Goal: Task Accomplishment & Management: Complete application form

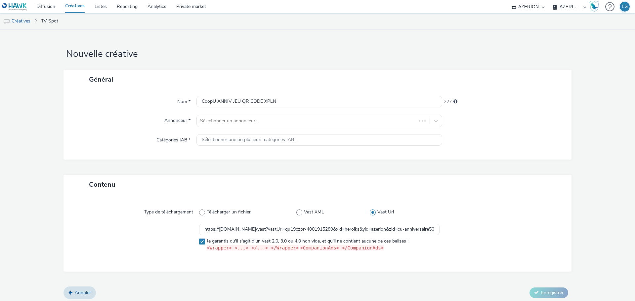
select select "79162ed7-0017-4339-93b0-3399b708648f"
click at [379, 291] on div "Annuler Enregistrer" at bounding box center [318, 293] width 508 height 12
click at [77, 8] on link "Créatives" at bounding box center [74, 6] width 29 height 13
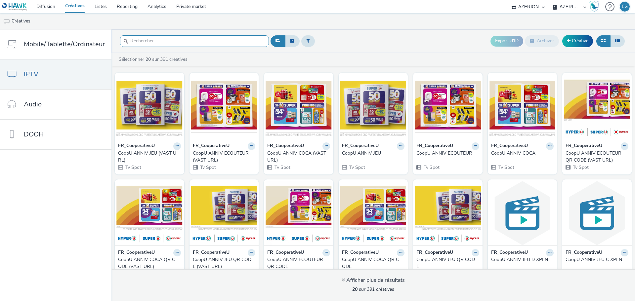
click at [154, 43] on input "text" at bounding box center [194, 41] width 149 height 12
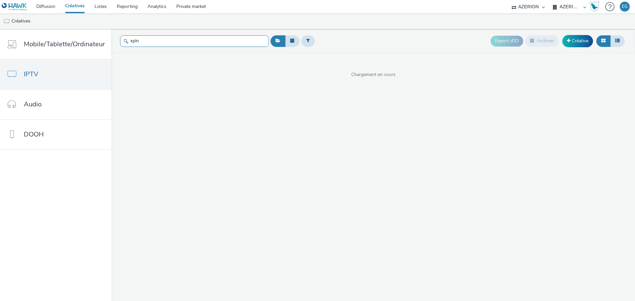
type input "xpln"
click at [358, 91] on div "xpln Export d'ID Archiver Créative Chargement en cours" at bounding box center [373, 165] width 524 height 272
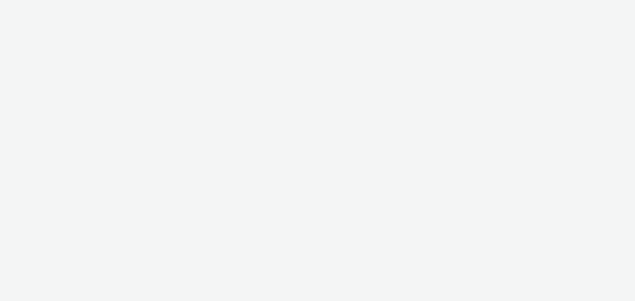
select select "79162ed7-0017-4339-93b0-3399b708648f"
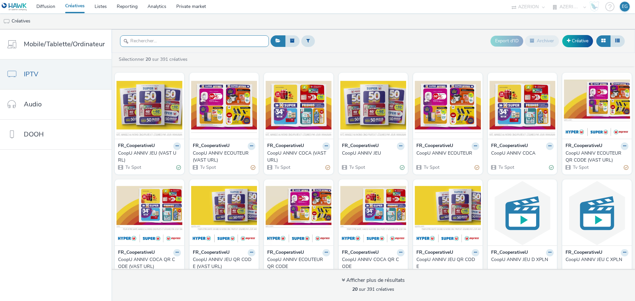
click at [154, 39] on input "text" at bounding box center [194, 41] width 149 height 12
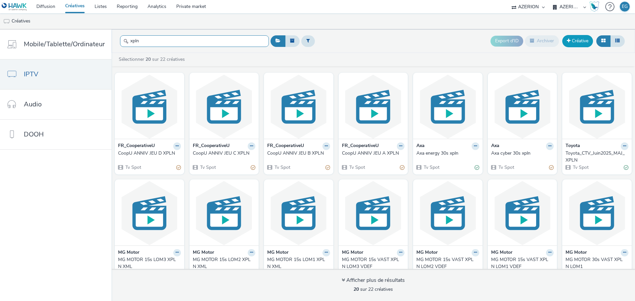
type input "xpln"
click at [579, 41] on link "Créative" at bounding box center [577, 41] width 31 height 12
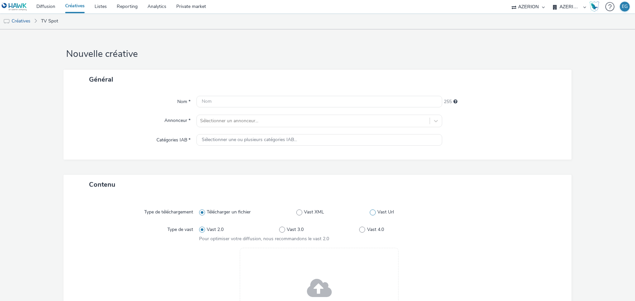
click at [371, 209] on label "Vast Url" at bounding box center [405, 212] width 70 height 7
click at [371, 210] on input "Vast Url" at bounding box center [372, 212] width 4 height 4
radio input "false"
radio input "true"
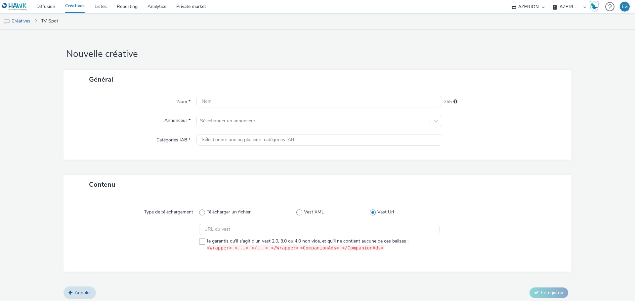
scroll to position [2, 0]
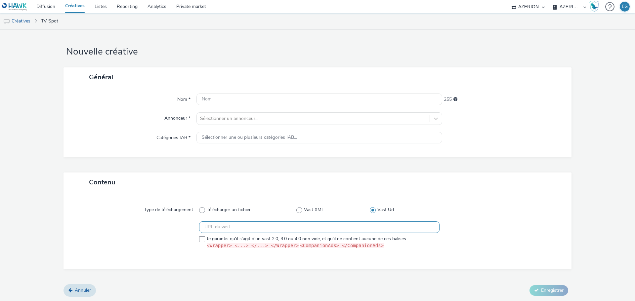
click at [242, 224] on input "text" at bounding box center [319, 228] width 241 height 12
paste input "https://vast.xpln.tech/vast?vastUrl=qu19czpr-4001915289&xid=heroiks&yid=azerion…"
type input "https://vast.xpln.tech/vast?vastUrl=qu19czpr-4001915289&xid=heroiks&yid=azerion…"
click at [193, 232] on div at bounding box center [137, 237] width 124 height 31
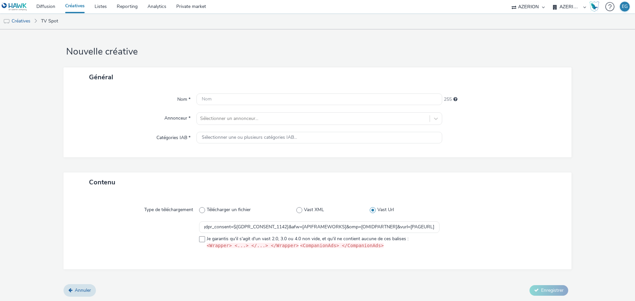
scroll to position [0, 0]
click at [201, 239] on span at bounding box center [202, 240] width 6 height 6
checkbox input "true"
click at [216, 122] on div at bounding box center [313, 119] width 226 height 8
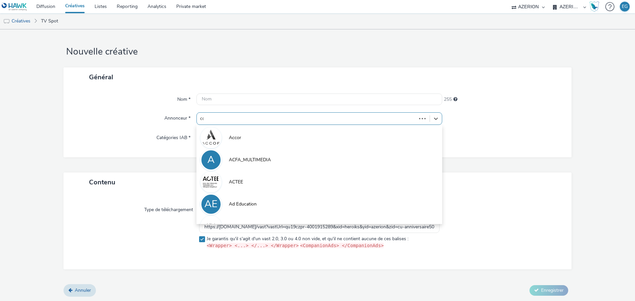
type input "coo"
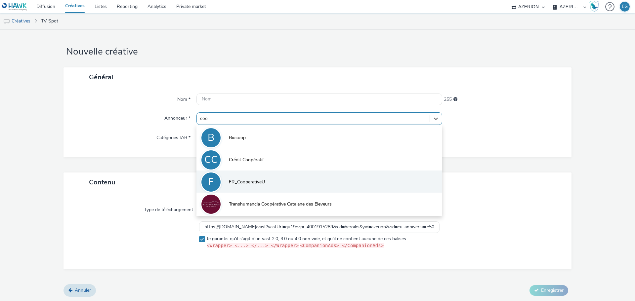
click at [240, 181] on span "FR_CooperativeU" at bounding box center [247, 182] width 36 height 7
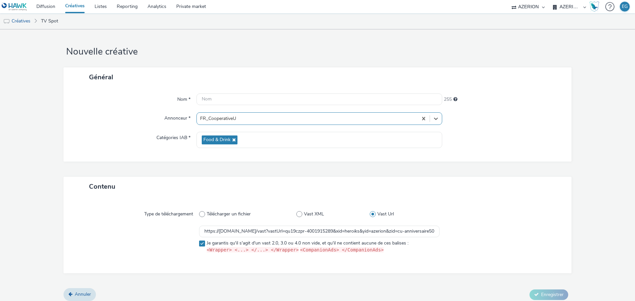
click at [216, 92] on div "Nom * 255 Annonceur * option FR_CooperativeU, selected. Select is focused ,type…" at bounding box center [318, 124] width 508 height 75
click at [215, 103] on input "text" at bounding box center [320, 100] width 246 height 12
type input "CoopU ANNIV JEU QR CODE XPLN"
click at [549, 293] on span "Enregistrer" at bounding box center [552, 295] width 22 height 6
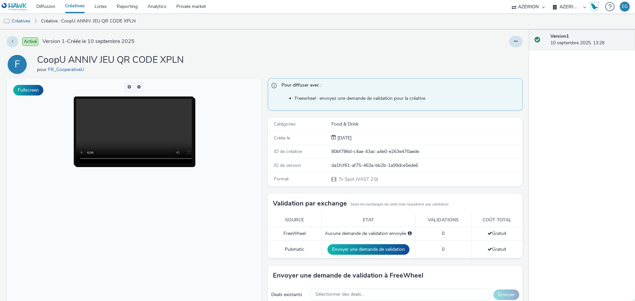
click at [78, 10] on link "Créatives" at bounding box center [74, 6] width 29 height 13
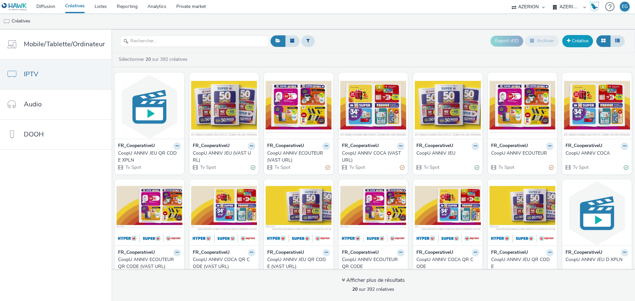
click at [581, 38] on link "Créative" at bounding box center [577, 41] width 31 height 12
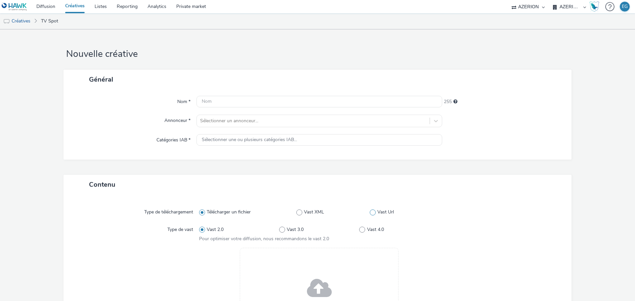
click at [370, 214] on span at bounding box center [373, 213] width 6 height 6
click at [370, 214] on input "Vast Url" at bounding box center [372, 212] width 4 height 4
radio input "false"
radio input "true"
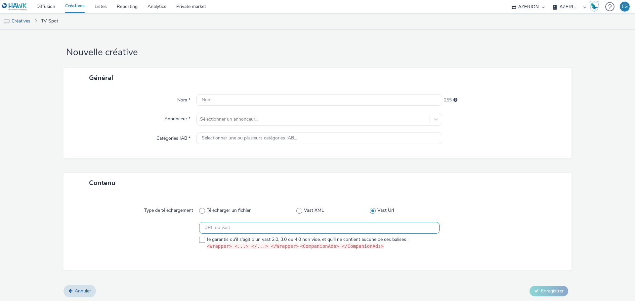
scroll to position [2, 0]
click at [196, 242] on div at bounding box center [137, 237] width 124 height 31
click at [209, 230] on input "text" at bounding box center [319, 228] width 241 height 12
click at [204, 237] on label "Je garantis qu'il s'agit d'un vast 2.0, 3.0 ou 4.0 non vide, et qu'il ne contie…" at bounding box center [319, 243] width 241 height 14
checkbox input "true"
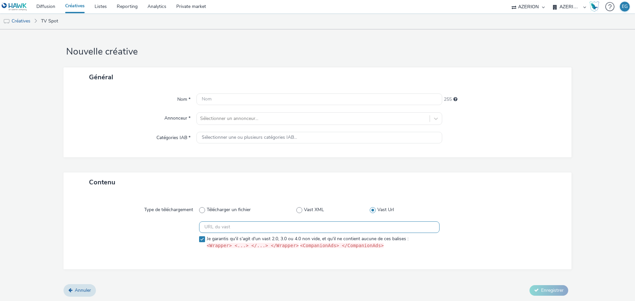
click at [213, 229] on input "text" at bounding box center [319, 228] width 241 height 12
paste input "https://vast.xpln.tech/vast?vastUrl=k7xw7hmh-2111806727&xid=heroiks&yid=azerion…"
type input "https://vast.xpln.tech/vast?vastUrl=k7xw7hmh-2111806727&xid=heroiks&yid=azerion…"
click at [218, 118] on div at bounding box center [313, 119] width 226 height 8
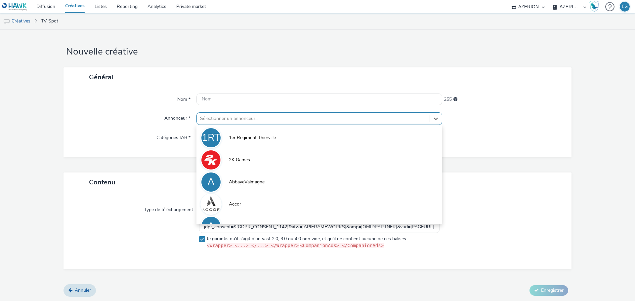
scroll to position [0, 0]
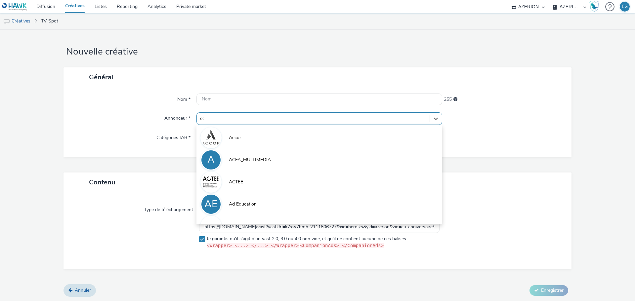
type input "coop"
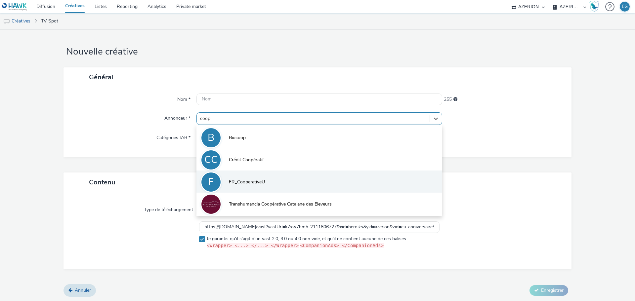
click at [241, 183] on span "FR_CooperativeU" at bounding box center [247, 182] width 36 height 7
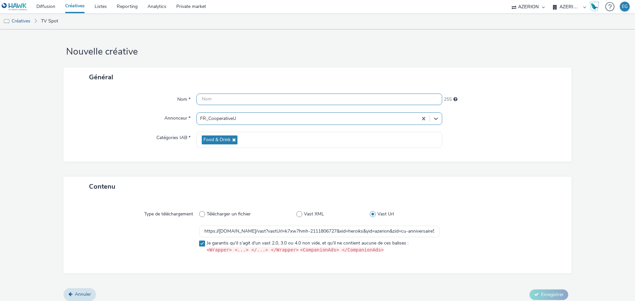
click at [226, 100] on input "text" at bounding box center [320, 100] width 246 height 12
type input "CoopU ANNIV COCA QR CODE XPLN"
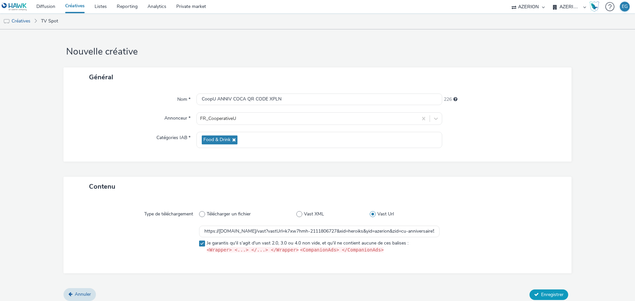
click at [557, 292] on span "Enregistrer" at bounding box center [552, 295] width 22 height 6
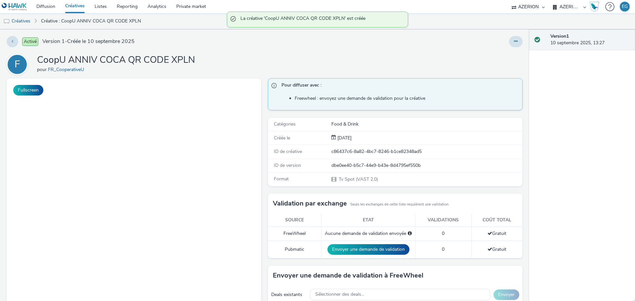
drag, startPoint x: 151, startPoint y: 65, endPoint x: 191, endPoint y: 61, distance: 40.6
click at [191, 61] on h1 "CoopU ANNIV COCA QR CODE XPLN" at bounding box center [116, 60] width 158 height 13
click at [193, 61] on h1 "CoopU ANNIV COCA QR CODE XPLN" at bounding box center [116, 60] width 158 height 13
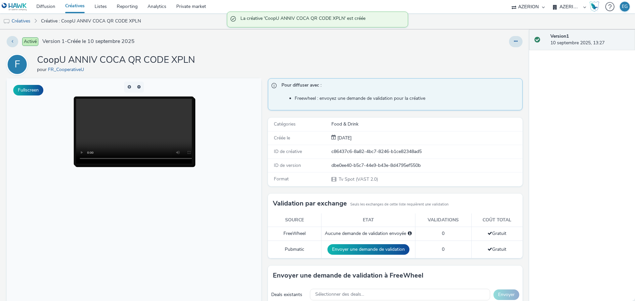
click at [78, 8] on link "Créatives" at bounding box center [74, 6] width 29 height 13
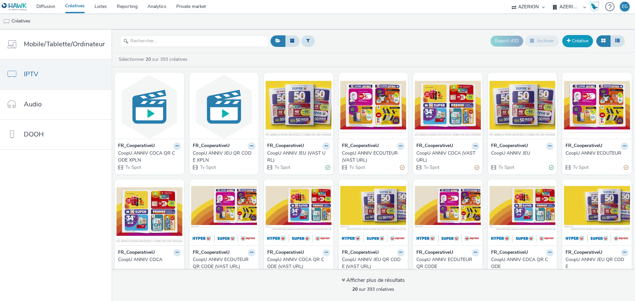
click at [570, 38] on link "Créative" at bounding box center [577, 41] width 31 height 12
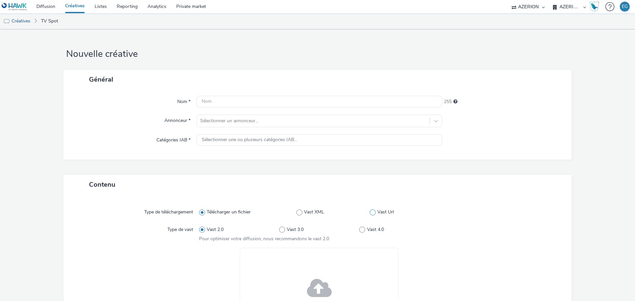
click at [370, 215] on span at bounding box center [373, 213] width 6 height 6
click at [370, 215] on input "Vast Url" at bounding box center [372, 212] width 4 height 4
radio input "false"
radio input "true"
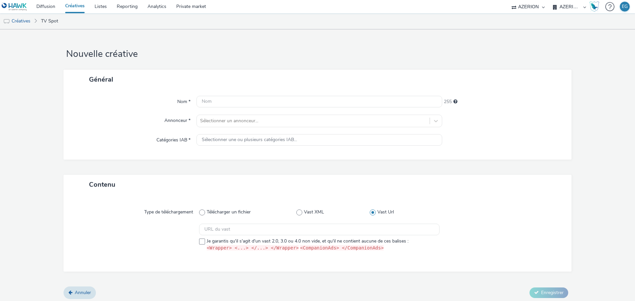
click at [334, 222] on div "Type de téléchargement Télécharger un fichier Vast XML Vast Url Je garantis qu'…" at bounding box center [317, 233] width 495 height 64
click at [333, 233] on input "text" at bounding box center [319, 230] width 241 height 12
paste input "https://vast.xpln.tech/vast?vastUrl=xd0ya24b5743274806&xid=heroiks&yid=azerion&…"
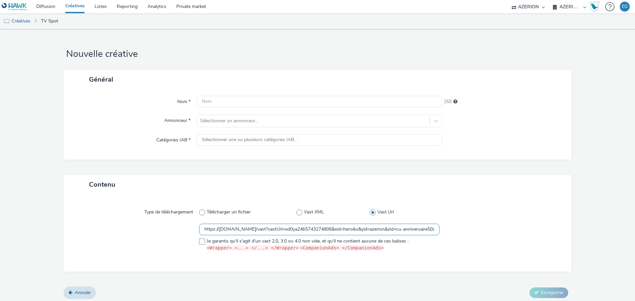
scroll to position [0, 1179]
type input "https://vast.xpln.tech/vast?vastUrl=xd0ya24b5743274806&xid=heroiks&yid=azerion&…"
click at [199, 241] on span at bounding box center [202, 242] width 6 height 6
checkbox input "true"
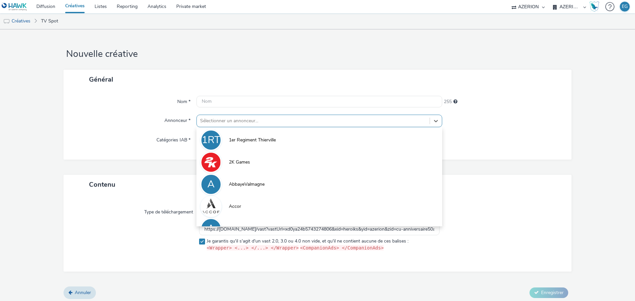
click at [219, 119] on div at bounding box center [313, 121] width 226 height 8
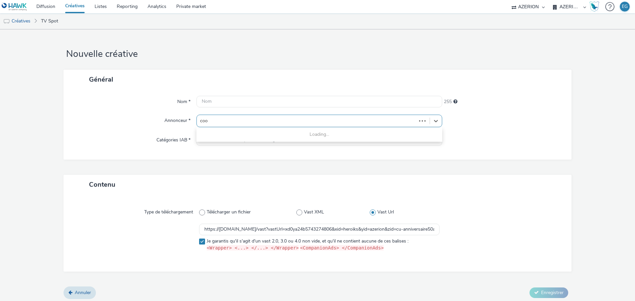
type input "coop"
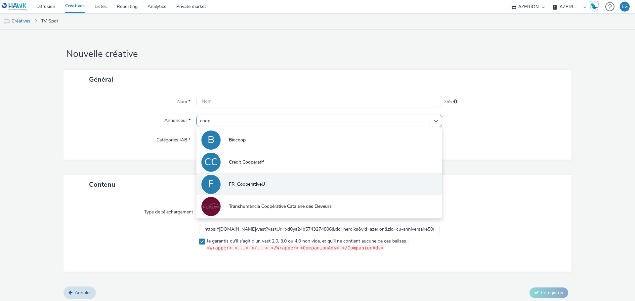
click at [225, 183] on li "F FR_CooperativeU" at bounding box center [320, 184] width 246 height 22
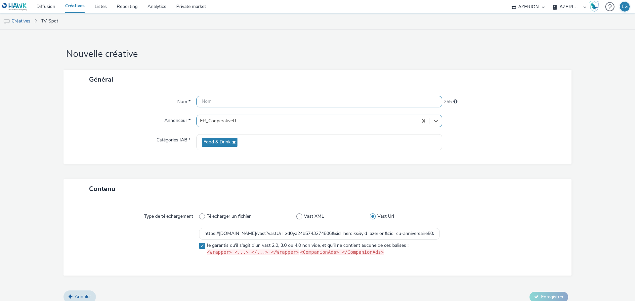
click at [210, 102] on input "text" at bounding box center [320, 102] width 246 height 12
type input "CoopU ANNIV ECOUTEUR QR CODE XPLN"
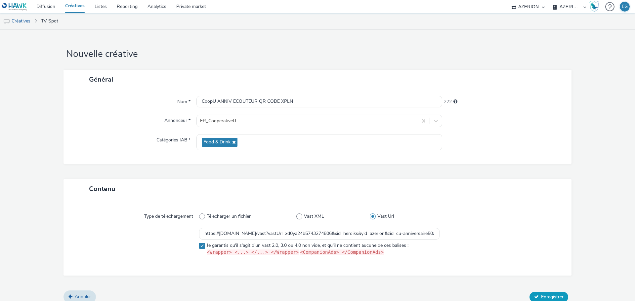
click at [555, 295] on span "Enregistrer" at bounding box center [552, 297] width 22 height 6
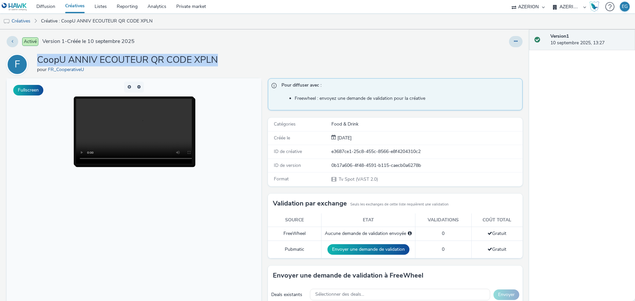
drag, startPoint x: 221, startPoint y: 60, endPoint x: 40, endPoint y: 57, distance: 180.7
click at [40, 57] on div "F CoopU ANNIV ECOUTEUR QR CODE XPLN pour FR_CooperativeU" at bounding box center [265, 64] width 516 height 21
click at [40, 57] on h1 "CoopU ANNIV ECOUTEUR QR CODE XPLN" at bounding box center [127, 60] width 181 height 13
drag, startPoint x: 219, startPoint y: 58, endPoint x: 56, endPoint y: 56, distance: 162.8
click at [56, 56] on div "F CoopU ANNIV ECOUTEUR QR CODE XPLN pour FR_CooperativeU" at bounding box center [265, 64] width 516 height 21
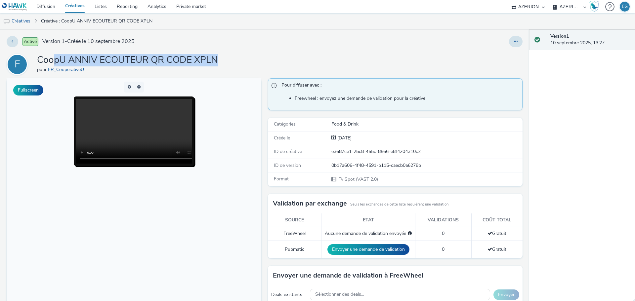
click at [56, 56] on h1 "CoopU ANNIV ECOUTEUR QR CODE XPLN" at bounding box center [127, 60] width 181 height 13
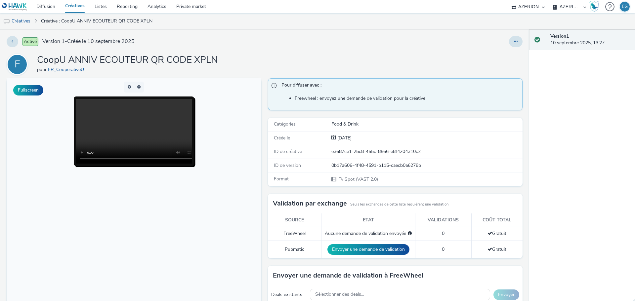
click at [74, 8] on link "Créatives" at bounding box center [74, 6] width 29 height 13
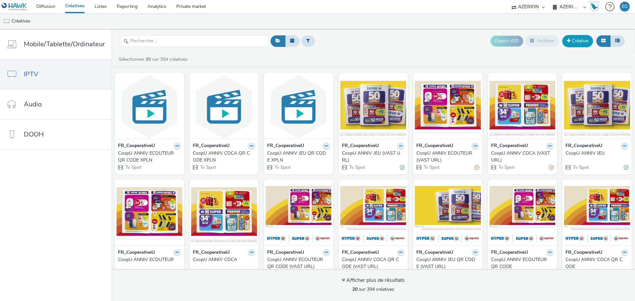
click at [589, 41] on link "Créative" at bounding box center [577, 41] width 31 height 12
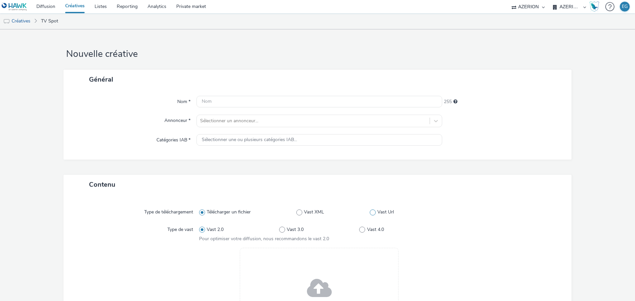
click at [371, 209] on div "Télécharger un fichier Vast XML Vast Url" at bounding box center [319, 212] width 241 height 12
click at [371, 213] on span at bounding box center [373, 213] width 6 height 6
click at [371, 213] on input "Vast Url" at bounding box center [372, 212] width 4 height 4
radio input "false"
radio input "true"
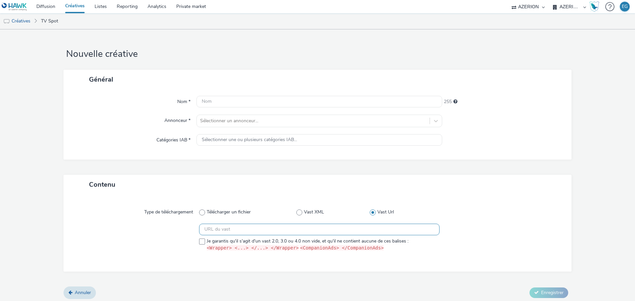
click at [226, 232] on input "text" at bounding box center [319, 230] width 241 height 12
paste input "https://vast.xpln.tech/vast?vastUrl=1whdrjk8-3605580503&xid=heroiks&yid=azerion…"
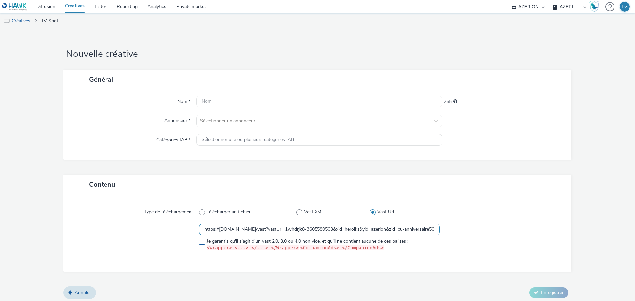
scroll to position [0, 1180]
type input "https://vast.xpln.tech/vast?vastUrl=1whdrjk8-3605580503&xid=heroiks&yid=azerion…"
click at [200, 239] on span at bounding box center [202, 242] width 6 height 6
checkbox input "true"
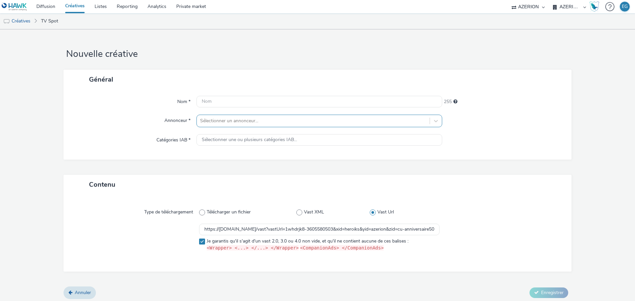
click at [221, 125] on div at bounding box center [313, 121] width 226 height 8
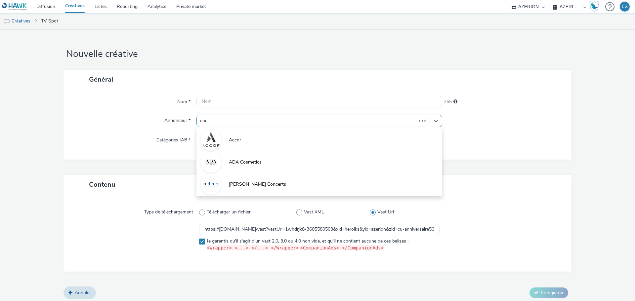
type input "coop"
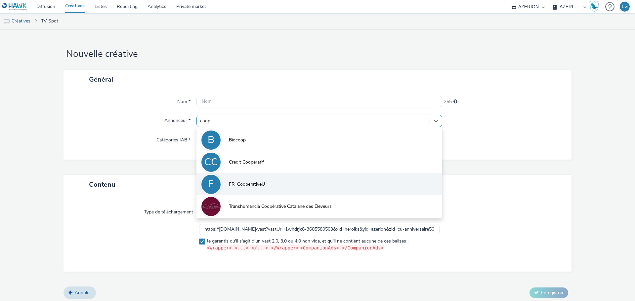
click at [229, 185] on span "FR_CooperativeU" at bounding box center [247, 184] width 36 height 7
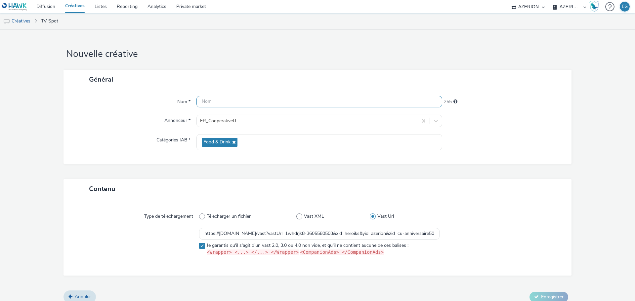
click at [219, 105] on input "text" at bounding box center [320, 102] width 246 height 12
type input "CoopU ANNIV COCA XPLN"
click at [550, 292] on button "Enregistrer" at bounding box center [549, 297] width 39 height 11
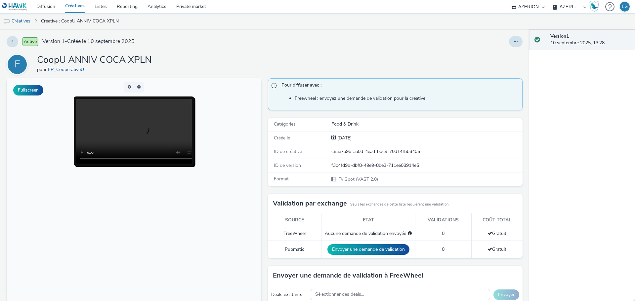
click at [76, 8] on link "Créatives" at bounding box center [74, 6] width 29 height 13
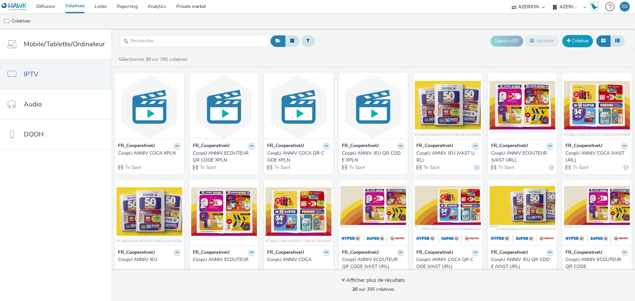
click at [585, 44] on link "Créative" at bounding box center [577, 41] width 31 height 12
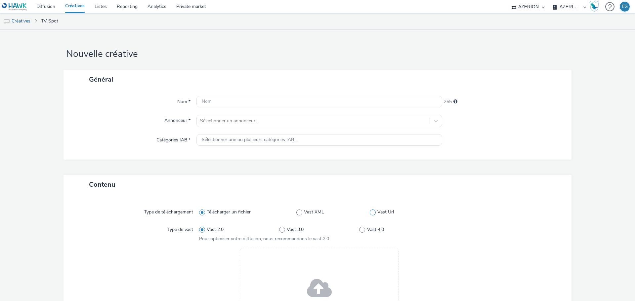
click at [370, 212] on span at bounding box center [373, 213] width 6 height 6
click at [370, 212] on input "Vast Url" at bounding box center [372, 212] width 4 height 4
radio input "false"
radio input "true"
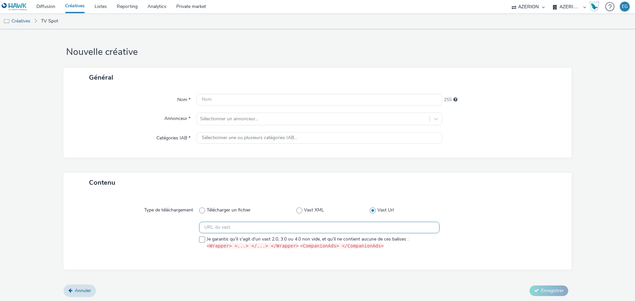
scroll to position [2, 0]
click at [200, 243] on label "Je garantis qu'il s'agit d'un vast 2.0, 3.0 ou 4.0 non vide, et qu'il ne contie…" at bounding box center [319, 243] width 241 height 14
checkbox input "true"
click at [215, 228] on input "text" at bounding box center [319, 228] width 241 height 12
paste input "https://vast.xpln.tech/vast?vastUrl=771gka0i5197652135&xid=heroiks&yid=azerion&…"
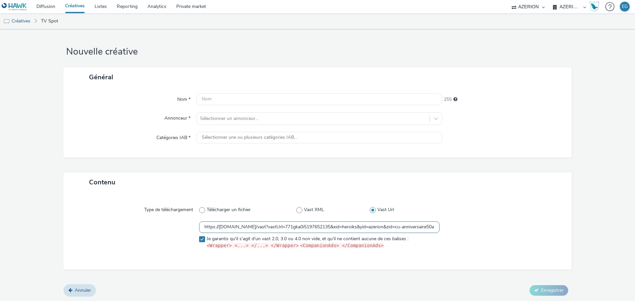
scroll to position [0, 1178]
type input "https://vast.xpln.tech/vast?vastUrl=771gka0i5197652135&xid=heroiks&yid=azerion&…"
click at [214, 119] on div at bounding box center [313, 119] width 226 height 8
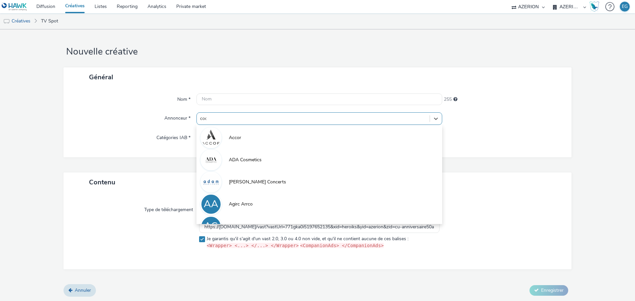
type input "coop"
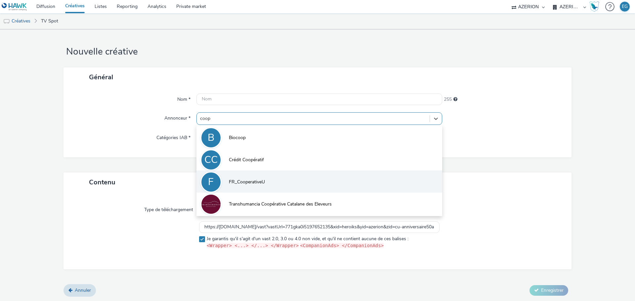
click at [236, 186] on span "FR_CooperativeU" at bounding box center [247, 182] width 36 height 7
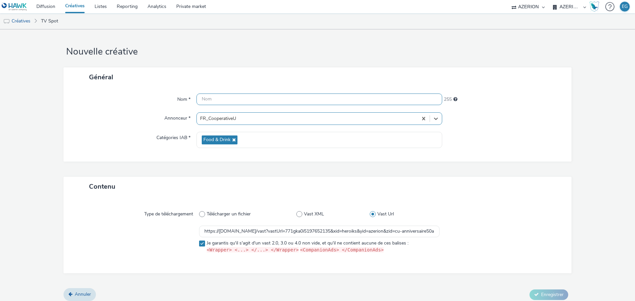
click at [214, 100] on input "text" at bounding box center [320, 100] width 246 height 12
type input "CoopU ANNIV ECOUTEURS XPLN"
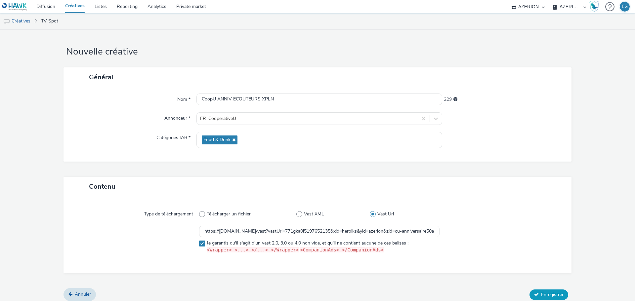
click at [549, 296] on span "Enregistrer" at bounding box center [552, 295] width 22 height 6
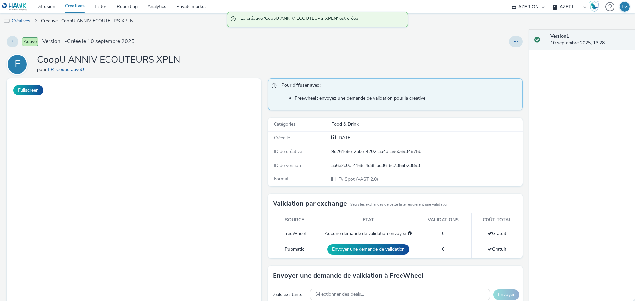
click at [77, 7] on link "Créatives" at bounding box center [74, 6] width 29 height 13
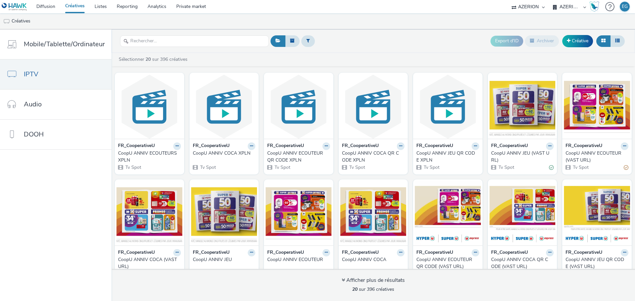
click at [351, 33] on div "Export d'ID Archiver Créative" at bounding box center [448, 41] width 358 height 16
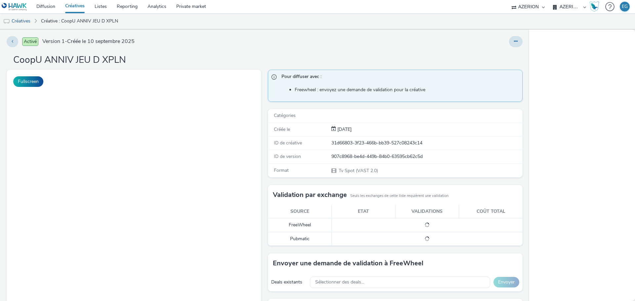
select select "79162ed7-0017-4339-93b0-3399b708648f"
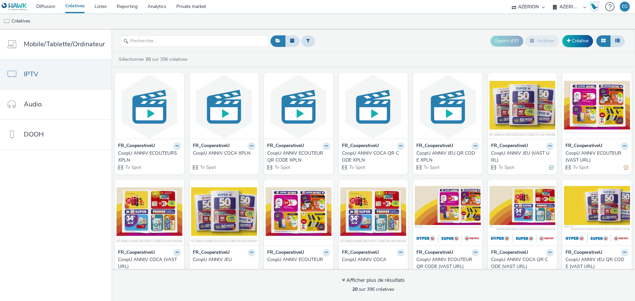
select select "79162ed7-0017-4339-93b0-3399b708648f"
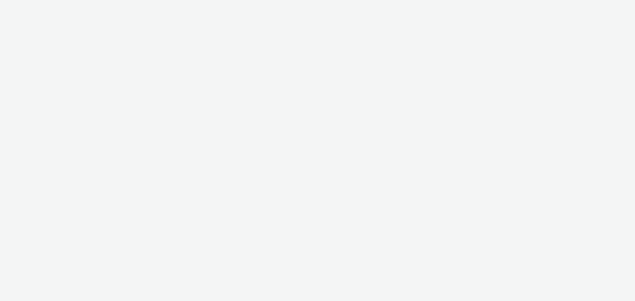
select select "79162ed7-0017-4339-93b0-3399b708648f"
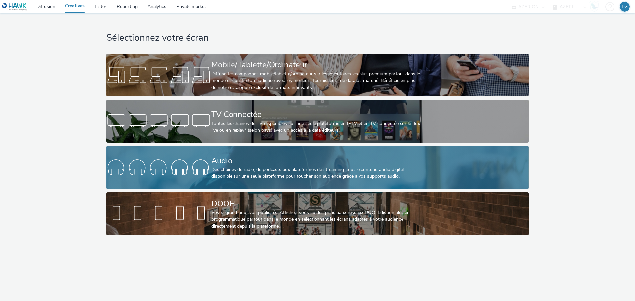
click at [230, 168] on div "Des chaînes de radio, de podcasts aux plateformes de streaming: tout le contenu…" at bounding box center [316, 174] width 210 height 14
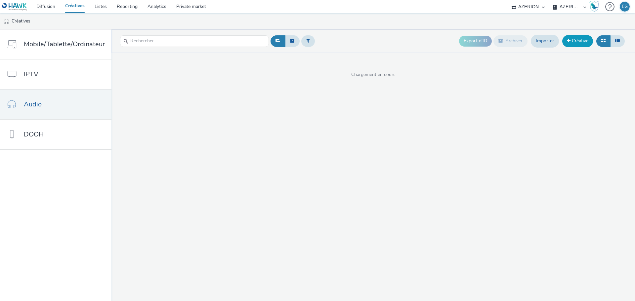
click at [583, 38] on link "Créative" at bounding box center [577, 41] width 31 height 12
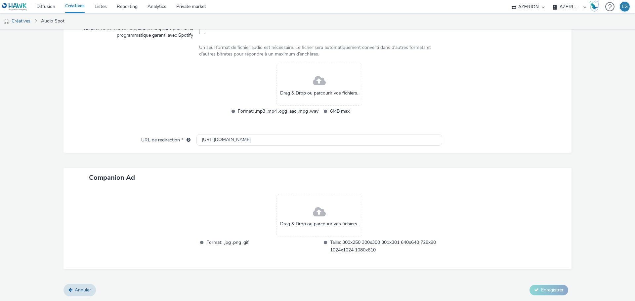
scroll to position [159, 0]
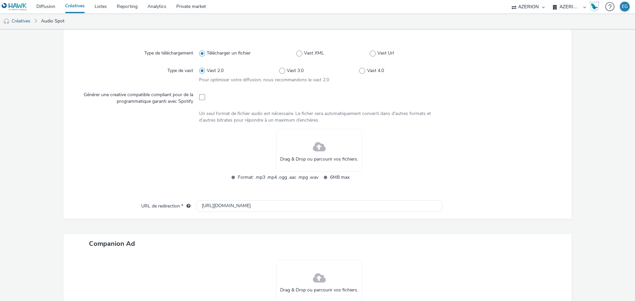
click at [80, 4] on link "Créatives" at bounding box center [74, 6] width 29 height 13
